Goal: Navigation & Orientation: Find specific page/section

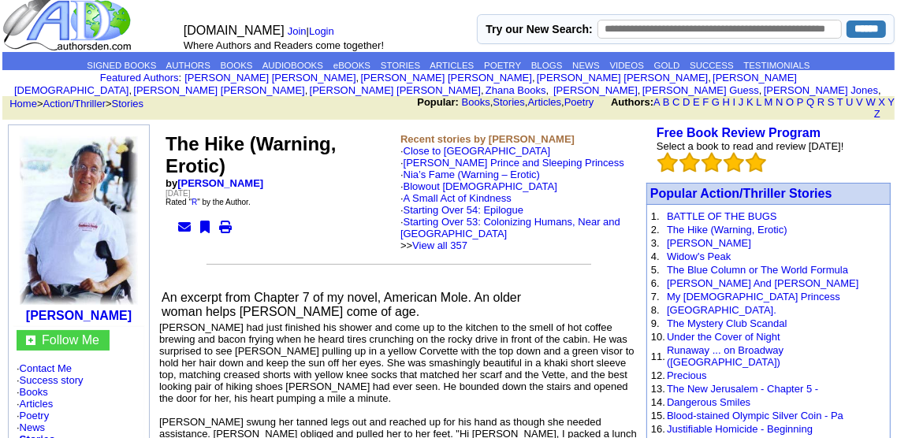
scroll to position [15, 0]
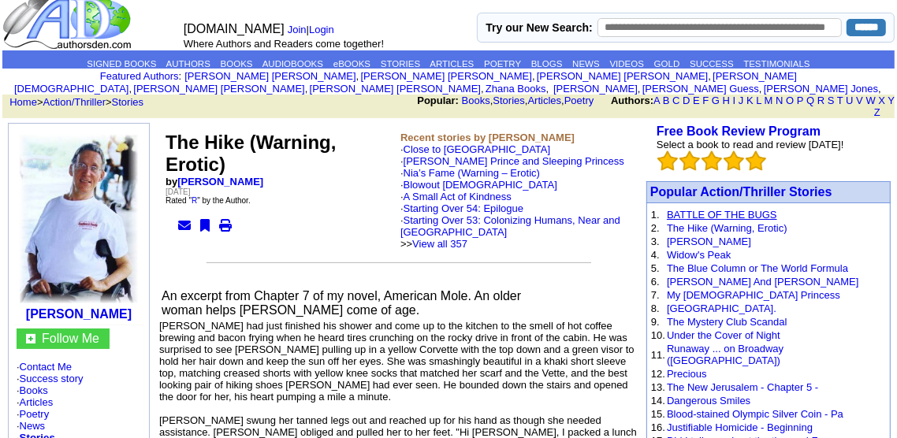
click at [677, 209] on link "BATTLE OF THE BUGS" at bounding box center [722, 215] width 110 height 12
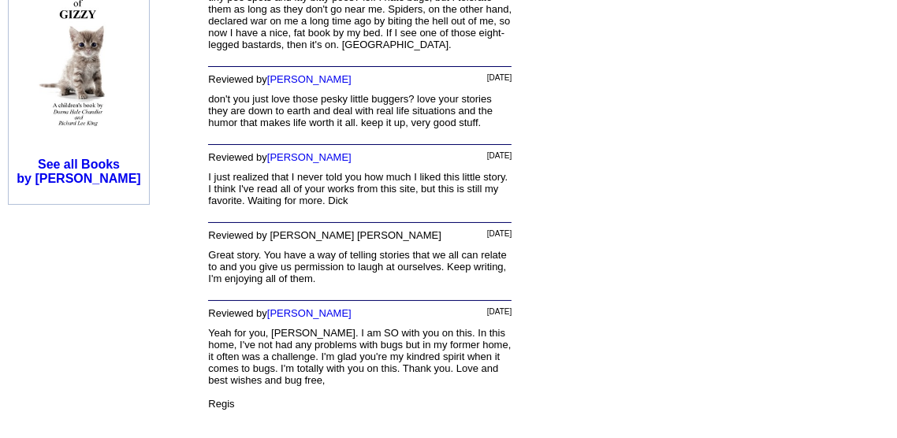
scroll to position [1255, 0]
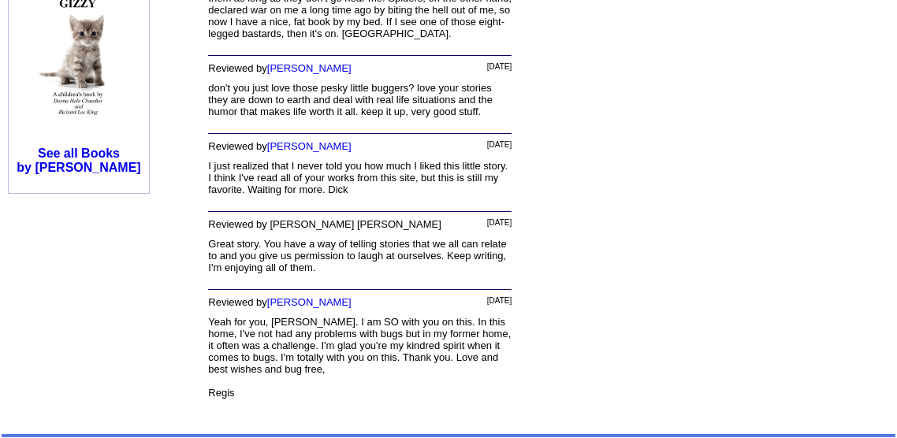
scroll to position [1321, 0]
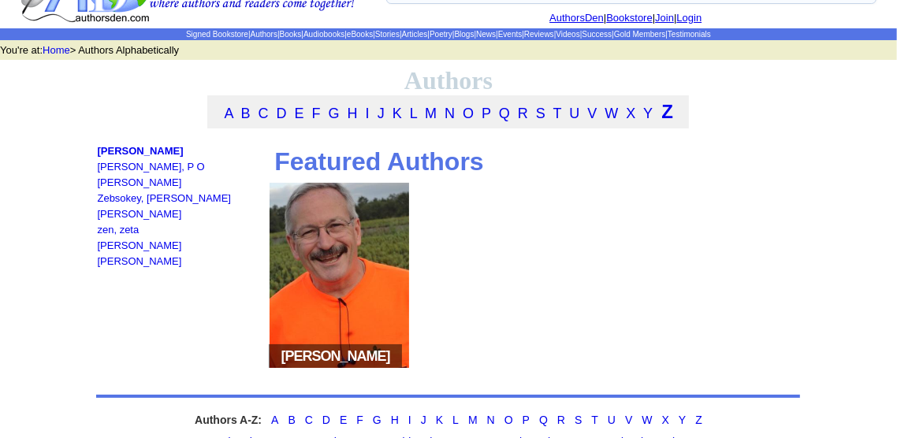
scroll to position [76, 0]
